Goal: Transaction & Acquisition: Purchase product/service

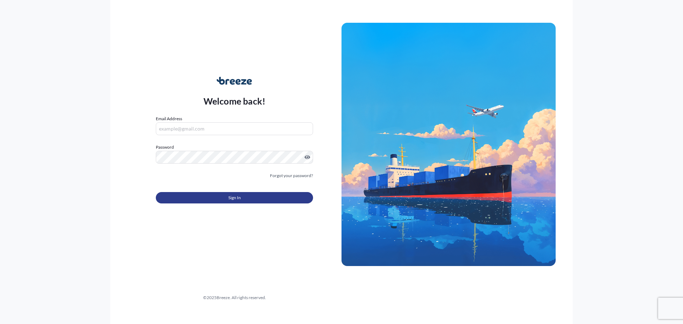
type input "[PERSON_NAME][EMAIL_ADDRESS][PERSON_NAME][DOMAIN_NAME]"
click at [208, 198] on button "Sign In" at bounding box center [234, 197] width 157 height 11
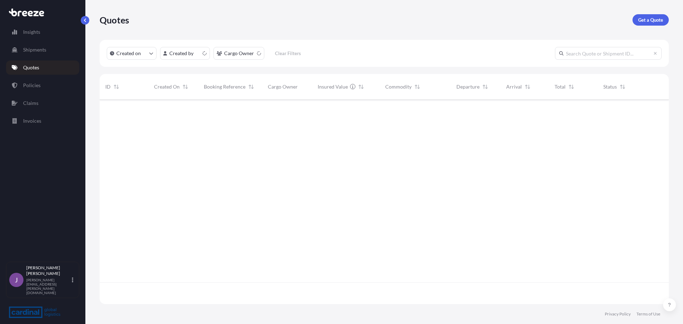
scroll to position [203, 564]
click at [653, 22] on p "Get a Quote" at bounding box center [651, 19] width 25 height 7
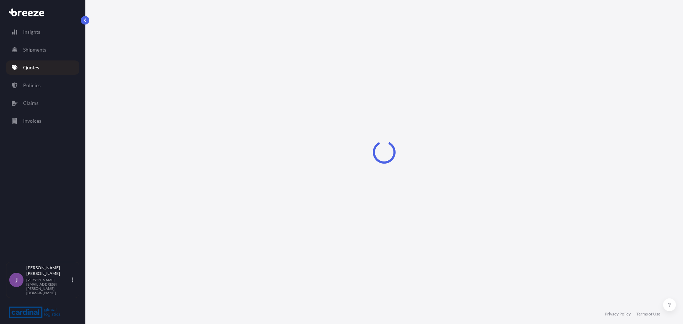
select select "Sea"
select select "1"
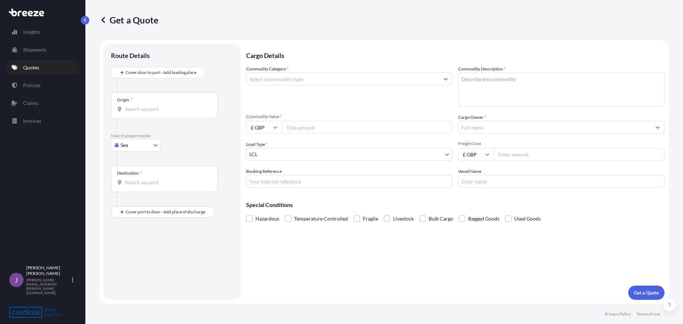
click at [143, 151] on body "Insights Shipments Quotes Policies Claims Invoices J [PERSON_NAME] [PERSON_NAME…" at bounding box center [341, 162] width 683 height 324
click at [131, 177] on div "Air" at bounding box center [136, 176] width 44 height 13
select select "Air"
click at [146, 113] on input "Origin *" at bounding box center [167, 112] width 84 height 7
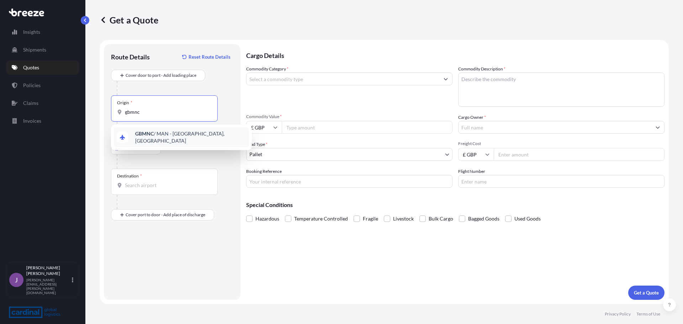
click at [143, 137] on b "GBMNC" at bounding box center [144, 134] width 19 height 6
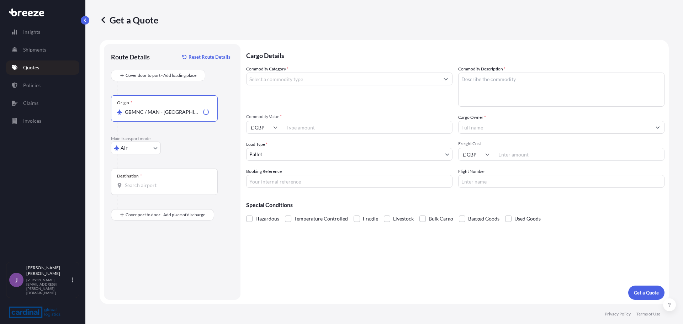
type input "GBMNC / MAN - [GEOGRAPHIC_DATA], [GEOGRAPHIC_DATA]"
click at [140, 184] on input "Destination *" at bounding box center [167, 185] width 84 height 7
click at [145, 207] on b "AUMEL" at bounding box center [143, 207] width 17 height 6
type input "AUMEL - [GEOGRAPHIC_DATA], [GEOGRAPHIC_DATA]"
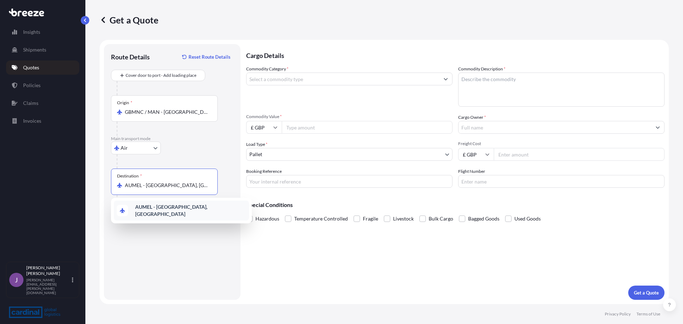
click at [186, 208] on b "AUMEL - [GEOGRAPHIC_DATA], [GEOGRAPHIC_DATA]" at bounding box center [171, 210] width 72 height 13
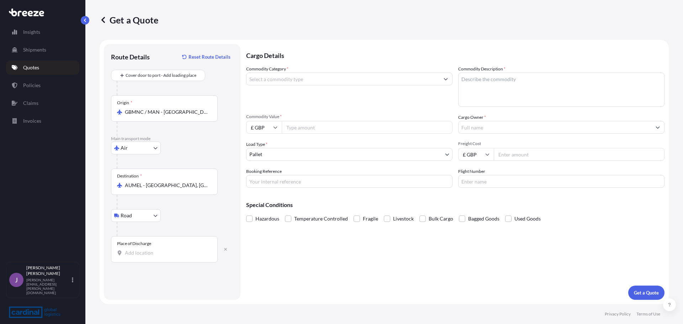
click at [136, 256] on input "Place of Discharge" at bounding box center [167, 252] width 84 height 7
paste input "[GEOGRAPHIC_DATA] 3175"
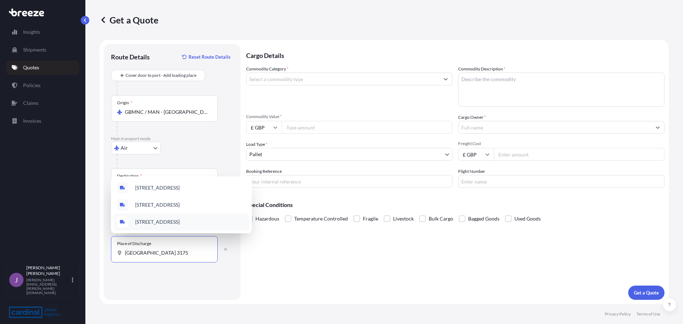
click at [155, 222] on span "[STREET_ADDRESS]" at bounding box center [157, 222] width 44 height 7
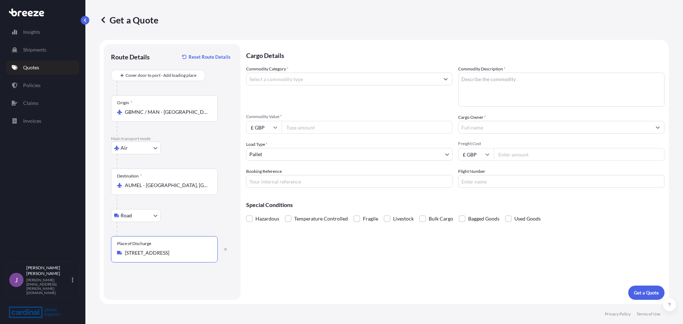
type input "[STREET_ADDRESS]"
click at [308, 132] on input "Commodity Value *" at bounding box center [367, 127] width 171 height 13
type input "6505.01"
click at [496, 128] on input "Cargo Owner *" at bounding box center [555, 127] width 193 height 13
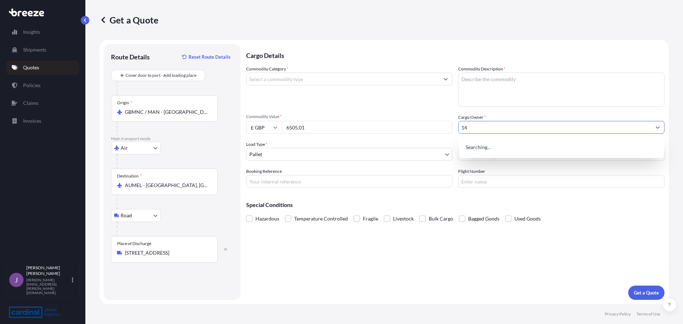
type input "1"
click at [400, 164] on div "Commodity Category * Commodity Description * Commodity Value * £ GBP 6505.01 Ca…" at bounding box center [455, 126] width 419 height 122
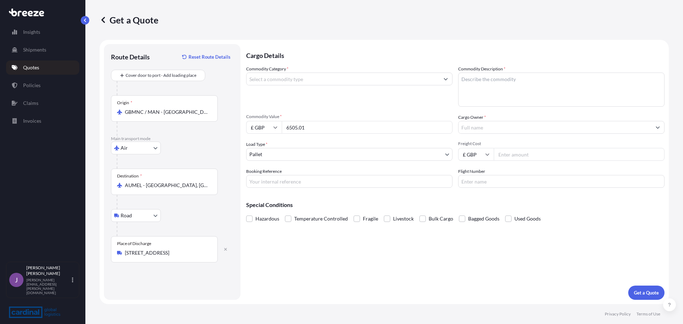
click at [539, 149] on input "Freight Cost" at bounding box center [579, 154] width 171 height 13
type input "1445.00"
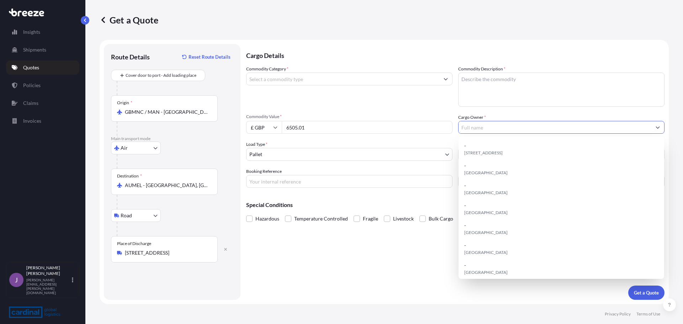
click at [519, 129] on input "Cargo Owner *" at bounding box center [555, 127] width 193 height 13
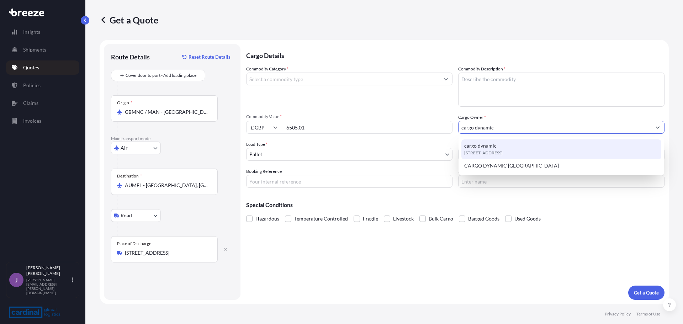
click at [496, 143] on div "[STREET_ADDRESS]" at bounding box center [562, 150] width 200 height 20
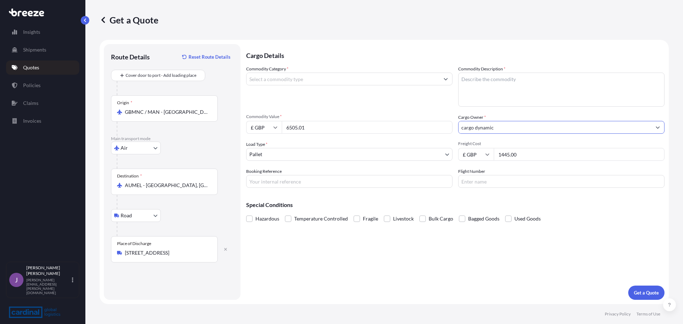
type input "cargo dynamic"
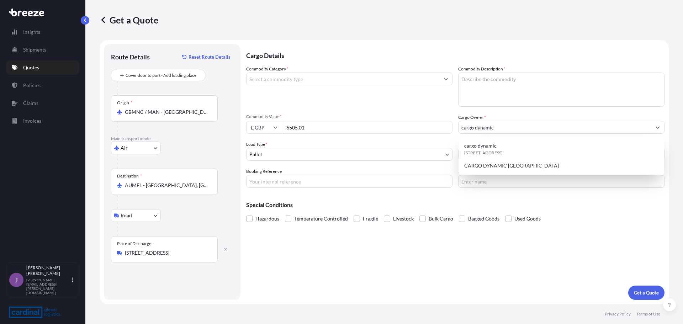
click at [304, 173] on div "Booking Reference" at bounding box center [349, 178] width 206 height 20
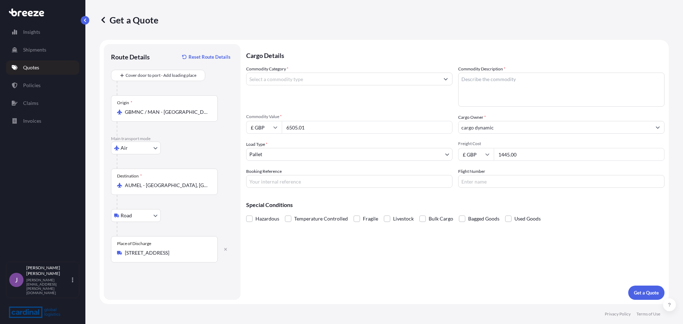
click at [301, 183] on input "Booking Reference" at bounding box center [349, 181] width 206 height 13
type input "3PEA5100001"
click at [493, 184] on input "Flight Number" at bounding box center [561, 181] width 206 height 13
type input "QR24/27, QR988/29"
click at [312, 80] on input "Commodity Category *" at bounding box center [343, 79] width 193 height 13
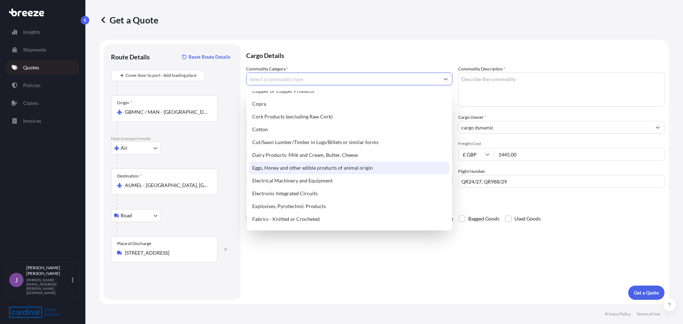
scroll to position [356, 0]
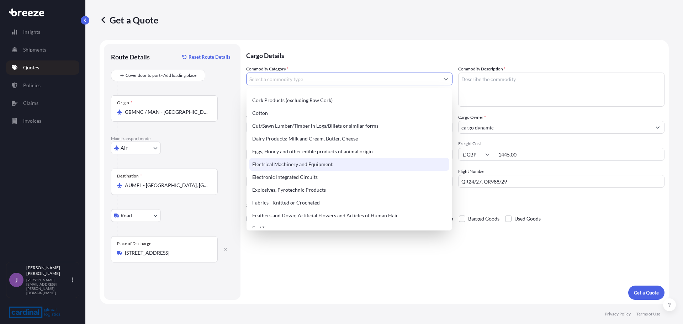
click at [308, 165] on div "Electrical Machinery and Equipment" at bounding box center [349, 164] width 200 height 13
type input "Electrical Machinery and Equipment"
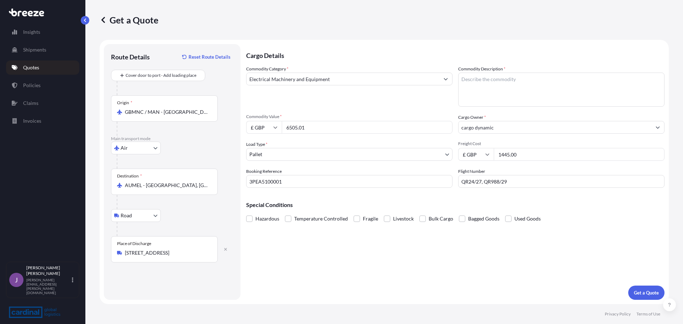
click at [550, 84] on textarea "Commodity Description *" at bounding box center [561, 90] width 206 height 34
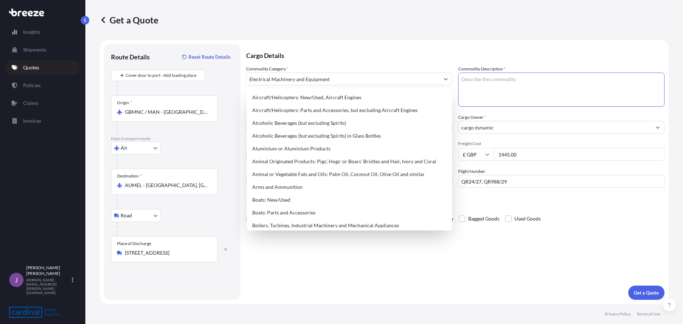
paste textarea "PHOTOVOLTAIC SOLAR"
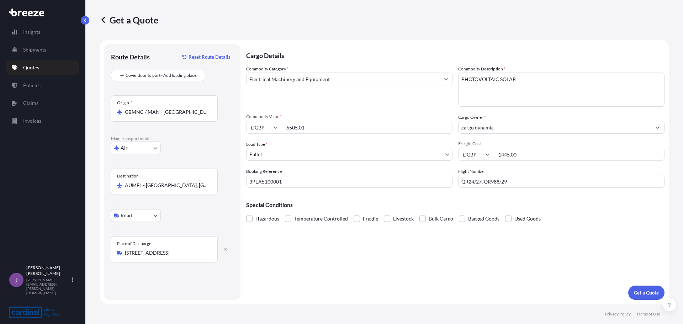
click at [565, 82] on textarea "PHOTOVOLTAIC SOLAR" at bounding box center [561, 90] width 206 height 34
paste textarea "FUEL EFFICIENCY"
click at [518, 83] on textarea "PHOTOVOLTAIC SOLARFUEL EFFICIENCY" at bounding box center [561, 90] width 206 height 34
click at [515, 82] on textarea "PHOTOVOLTAIC SOLARFUEL EFFICIENCY" at bounding box center [561, 90] width 206 height 34
click at [567, 83] on textarea "PHOTOVOLTAIC SOLAR FUEL EFFICIENCY" at bounding box center [561, 90] width 206 height 34
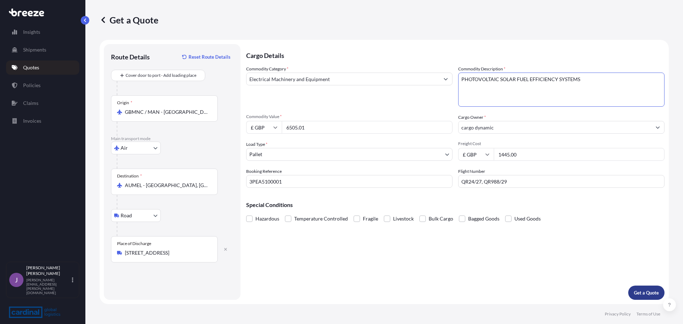
type textarea "PHOTOVOLTAIC SOLAR FUEL EFFICIENCY SYSTEMS"
click at [647, 296] on p "Get a Quote" at bounding box center [646, 292] width 25 height 7
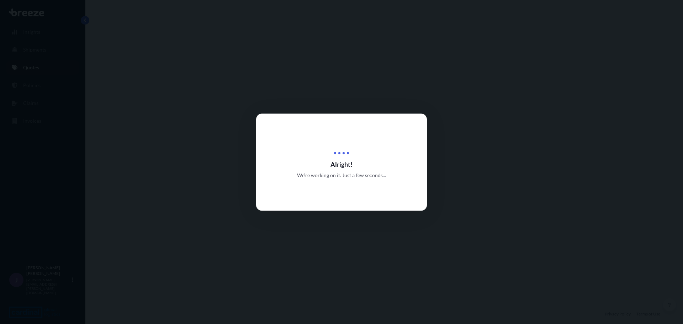
select select "Air"
select select "Road"
select select "1"
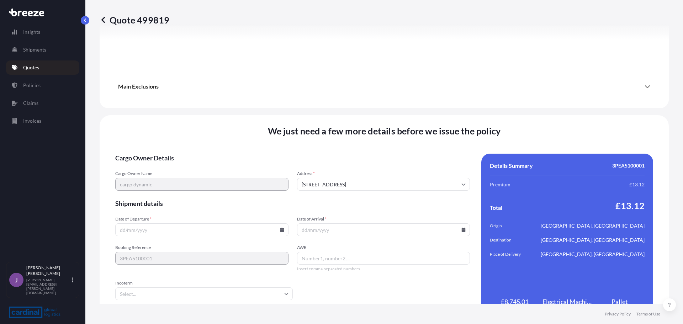
scroll to position [862, 0]
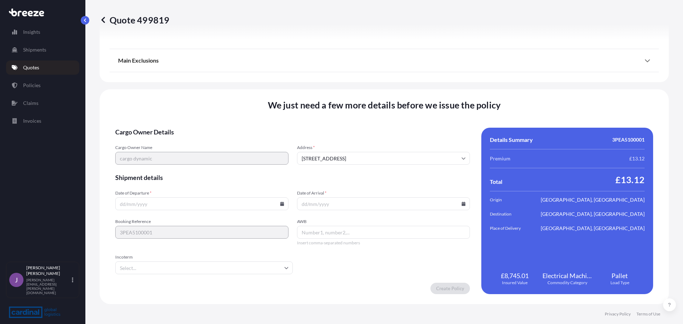
click at [342, 205] on input "Date of Arrival *" at bounding box center [383, 204] width 173 height 13
click at [175, 211] on form "Cargo Owner Details Cargo Owner Name cargo dynamic Address * [GEOGRAPHIC_DATA] …" at bounding box center [292, 211] width 355 height 167
click at [167, 206] on input "Date of Departure *" at bounding box center [201, 204] width 173 height 13
click at [152, 206] on input "Date of Departure *" at bounding box center [201, 204] width 173 height 13
click at [283, 205] on input "Date of Departure *" at bounding box center [201, 204] width 173 height 13
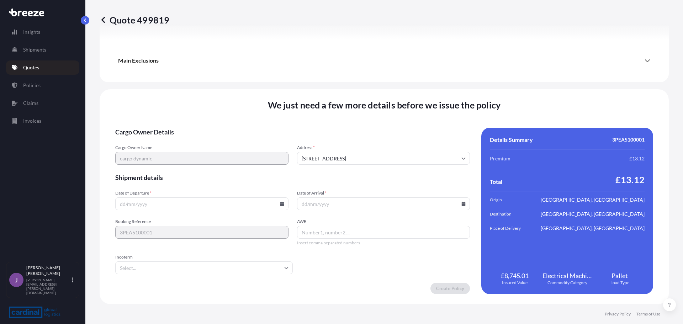
click at [280, 205] on icon at bounding box center [282, 204] width 4 height 4
click at [237, 154] on button "27" at bounding box center [234, 153] width 11 height 11
type input "[DATE]"
click at [355, 200] on input "Date of Arrival *" at bounding box center [383, 204] width 173 height 13
click at [456, 205] on input "Date of Arrival *" at bounding box center [383, 204] width 173 height 13
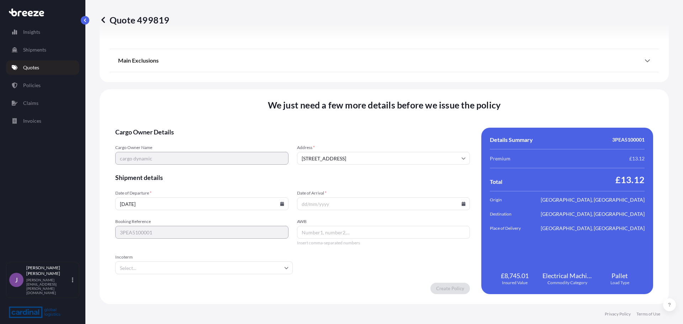
click at [462, 204] on icon at bounding box center [464, 204] width 4 height 4
click at [399, 168] on button "3" at bounding box center [397, 167] width 11 height 11
type input "[DATE]"
click at [332, 233] on input "AWB" at bounding box center [383, 232] width 173 height 13
type input "15733658391"
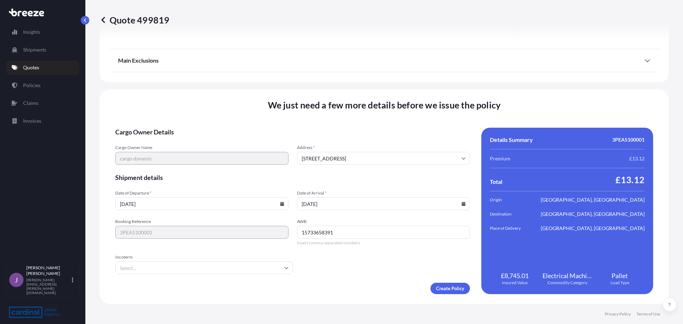
click at [139, 277] on form "Cargo Owner Details Cargo Owner Name cargo dynamic Address * [GEOGRAPHIC_DATA] …" at bounding box center [292, 211] width 355 height 167
click at [134, 272] on input "Incoterm" at bounding box center [204, 268] width 178 height 13
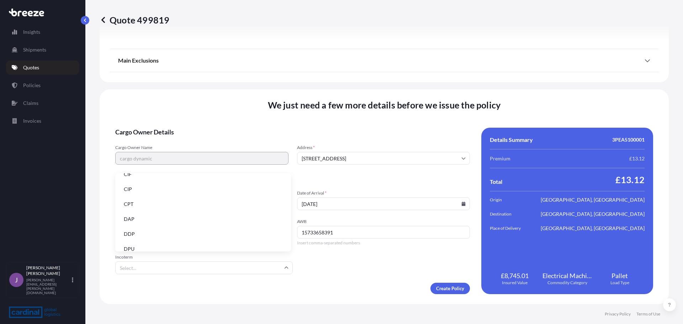
scroll to position [36, 0]
click at [143, 204] on li "DAP" at bounding box center [203, 207] width 170 height 14
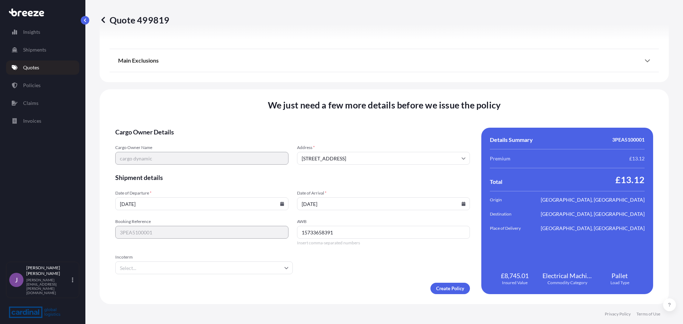
type input "DAP"
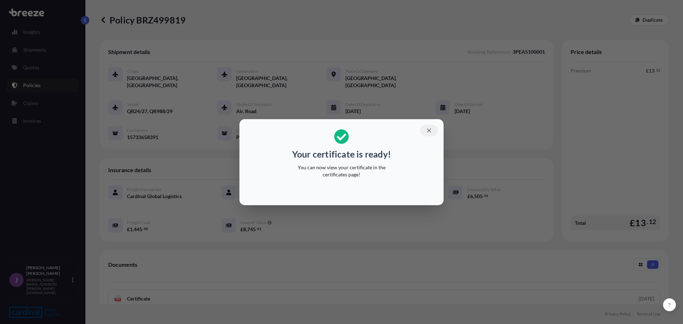
click at [432, 133] on button "button" at bounding box center [429, 130] width 18 height 11
